Goal: Entertainment & Leisure: Consume media (video, audio)

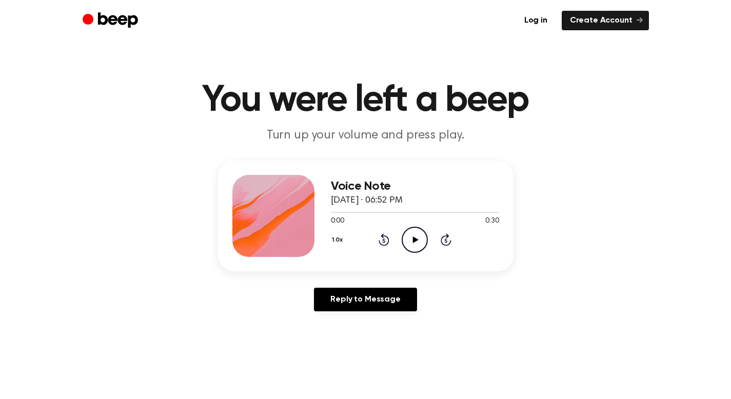
click at [419, 242] on icon "Play Audio" at bounding box center [415, 240] width 26 height 26
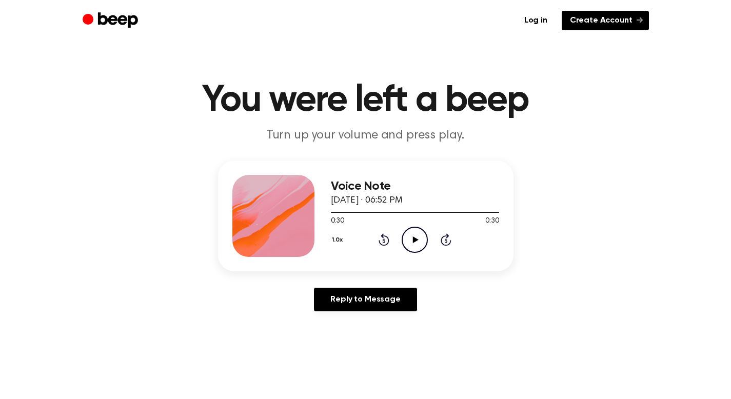
click at [583, 19] on link "Create Account" at bounding box center [604, 20] width 87 height 19
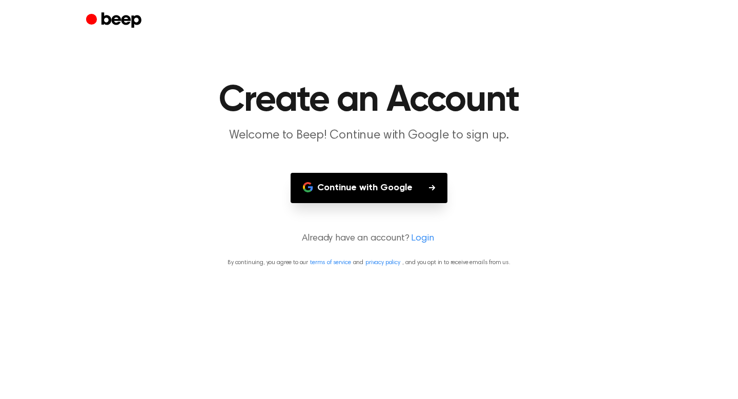
click at [373, 188] on button "Continue with Google" at bounding box center [369, 188] width 157 height 30
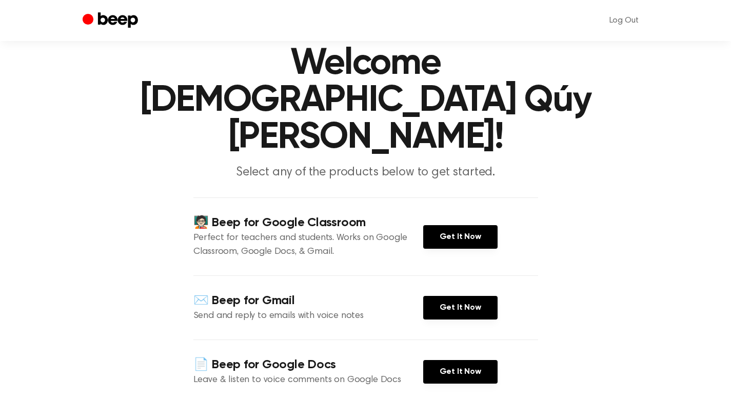
scroll to position [37, 0]
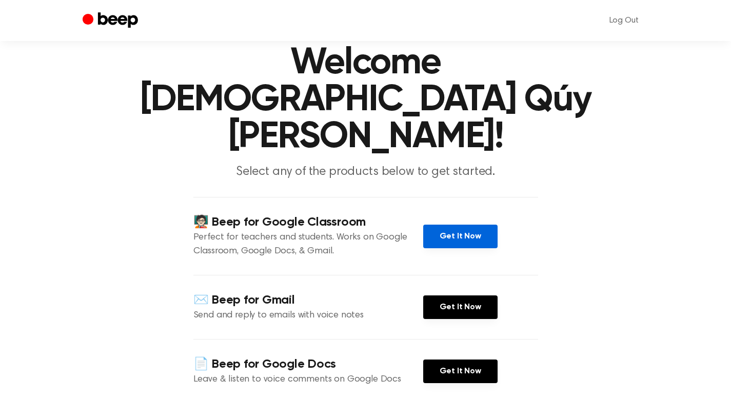
click at [476, 225] on link "Get It Now" at bounding box center [460, 237] width 74 height 24
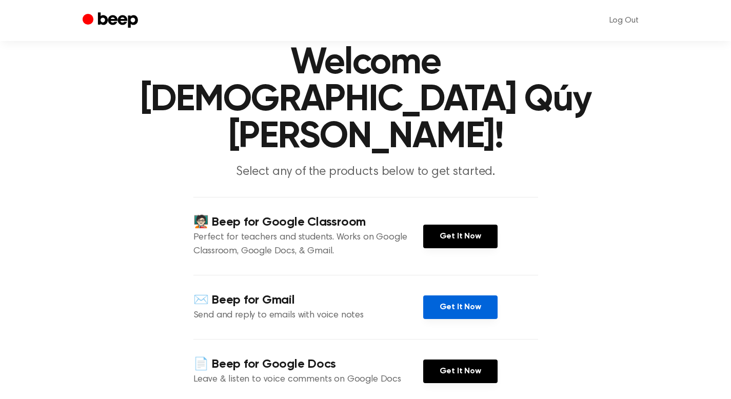
click at [469, 295] on link "Get It Now" at bounding box center [460, 307] width 74 height 24
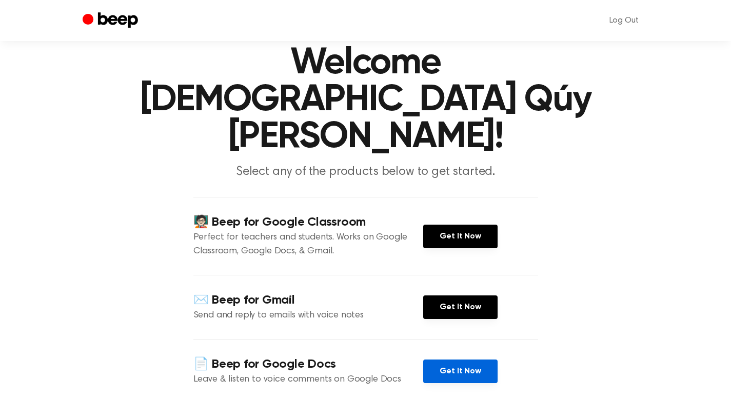
click at [449, 359] on link "Get It Now" at bounding box center [460, 371] width 74 height 24
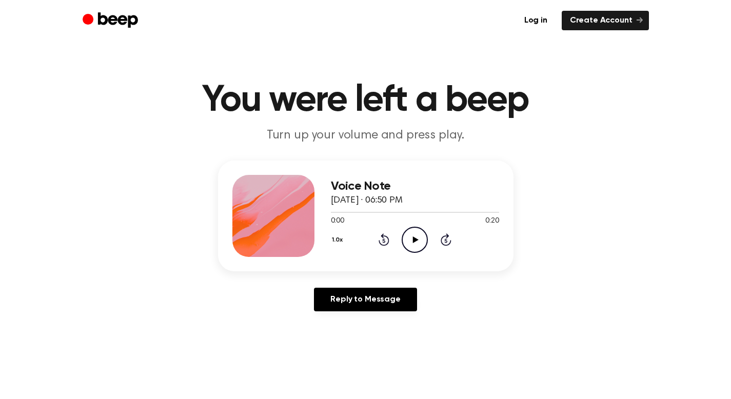
click at [415, 240] on icon at bounding box center [416, 239] width 6 height 7
click at [417, 244] on icon "Play Audio" at bounding box center [415, 240] width 26 height 26
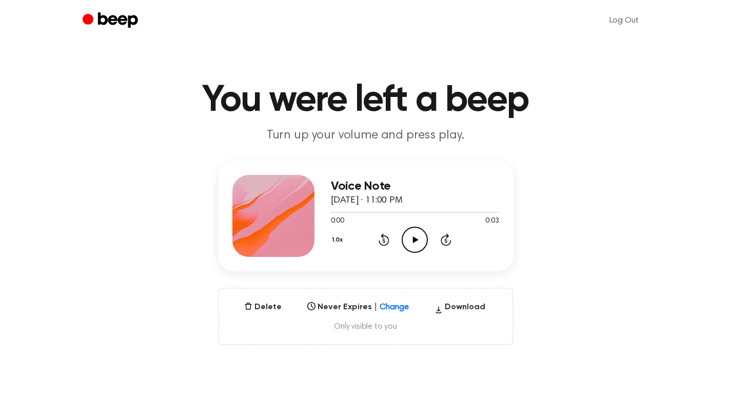
click at [414, 236] on icon "Play Audio" at bounding box center [415, 240] width 26 height 26
click at [410, 234] on icon "Play Audio" at bounding box center [415, 240] width 26 height 26
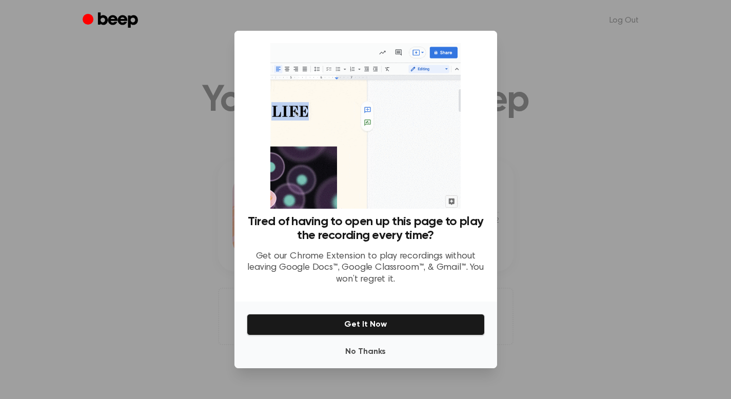
click at [552, 89] on div at bounding box center [365, 199] width 731 height 399
click at [374, 350] on button "No Thanks" at bounding box center [366, 352] width 238 height 21
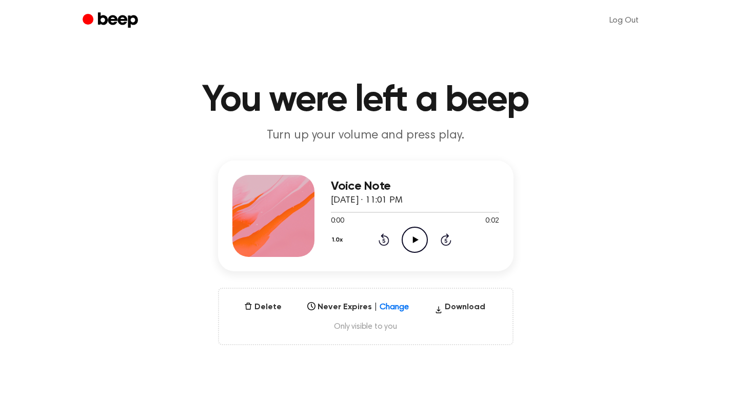
click at [416, 240] on icon "Play Audio" at bounding box center [415, 240] width 26 height 26
click at [414, 243] on icon "Pause Audio" at bounding box center [415, 240] width 26 height 26
